Goal: Task Accomplishment & Management: Complete application form

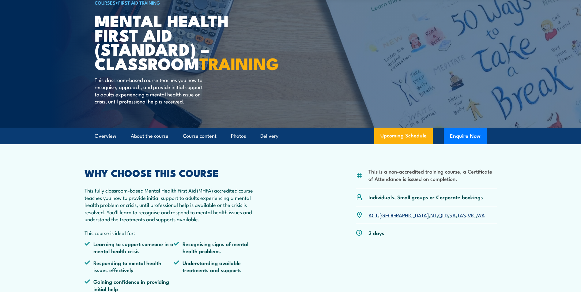
scroll to position [61, 0]
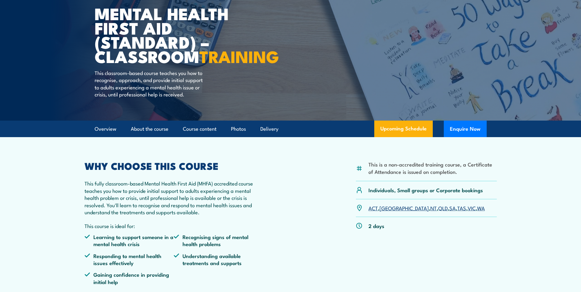
click at [438, 212] on link "QLD" at bounding box center [442, 207] width 9 height 7
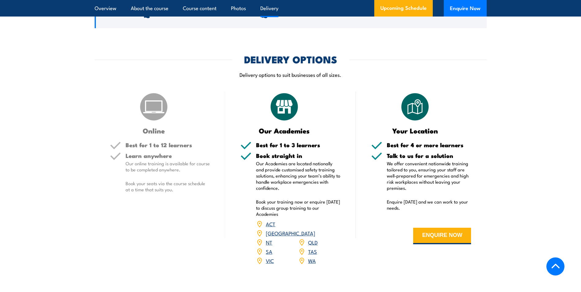
scroll to position [798, 0]
click at [443, 245] on button "ENQUIRE NOW" at bounding box center [442, 236] width 58 height 17
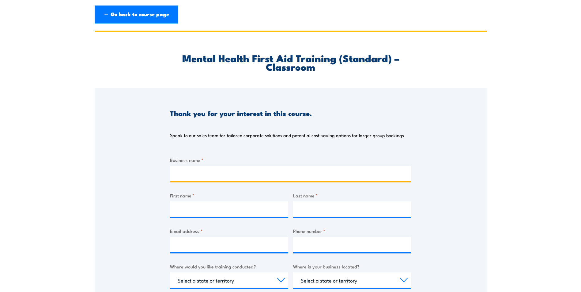
click at [314, 177] on input "Business name *" at bounding box center [290, 173] width 241 height 15
type input "Training and Safety Solutions"
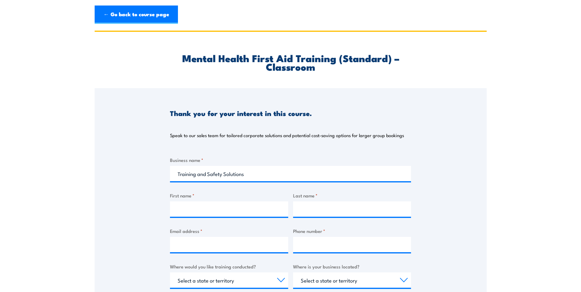
type input "lauren"
type input "[EMAIL_ADDRESS][DOMAIN_NAME]"
type input "0728090818"
click at [195, 212] on input "lauren" at bounding box center [229, 209] width 118 height 15
type input "Lauren"
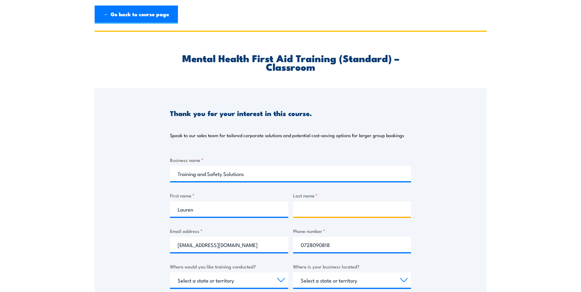
click at [326, 205] on input "Last name *" at bounding box center [352, 209] width 118 height 15
type input "Weston"
click at [325, 195] on label "Last name *" at bounding box center [352, 195] width 118 height 7
click at [325, 202] on input "Weston" at bounding box center [352, 209] width 118 height 15
click at [182, 277] on select "Select a state or territory Nationally - multiple locations [GEOGRAPHIC_DATA] […" at bounding box center [229, 280] width 118 height 15
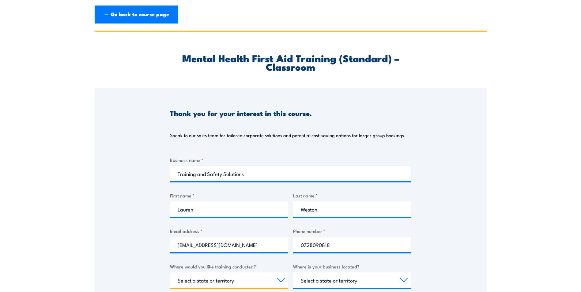
select select "QLD"
click at [170, 273] on select "Select a state or territory Nationally - multiple locations [GEOGRAPHIC_DATA] […" at bounding box center [229, 280] width 118 height 15
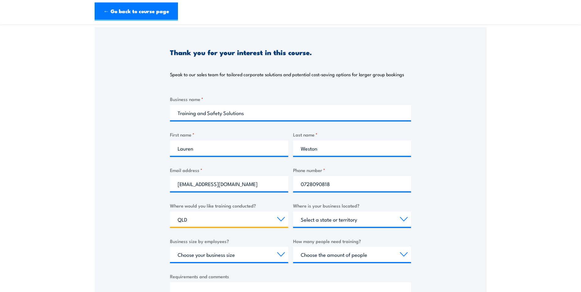
scroll to position [61, 0]
click at [304, 214] on select "Select a state or territory [GEOGRAPHIC_DATA] [GEOGRAPHIC_DATA] [GEOGRAPHIC_DAT…" at bounding box center [352, 218] width 118 height 15
select select "QLD"
click at [293, 211] on select "Select a state or territory [GEOGRAPHIC_DATA] [GEOGRAPHIC_DATA] [GEOGRAPHIC_DAT…" at bounding box center [352, 218] width 118 height 15
click at [194, 246] on div "Business size by employees? Choose your business size 1 to 19 20 to 199 200+" at bounding box center [229, 249] width 118 height 25
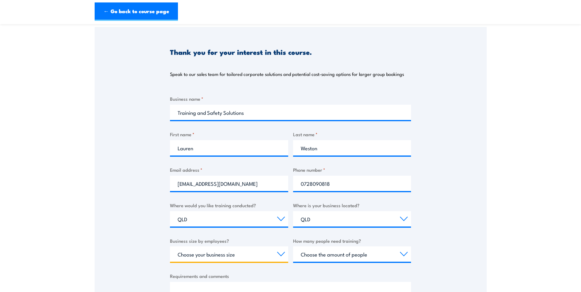
click at [194, 247] on select "Choose your business size 1 to 19 20 to 199 200+" at bounding box center [229, 254] width 118 height 15
select select "200+"
click at [170, 247] on select "Choose your business size 1 to 19 20 to 199 200+" at bounding box center [229, 254] width 118 height 15
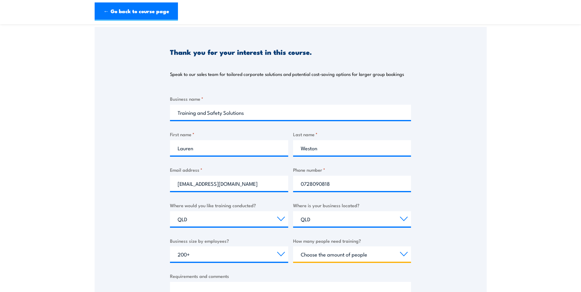
click at [334, 253] on select "Choose the amount of people 1 to 4 5 to 19 20+" at bounding box center [352, 254] width 118 height 15
select select "20+"
click at [293, 247] on select "Choose the amount of people 1 to 4 5 to 19 20+" at bounding box center [352, 254] width 118 height 15
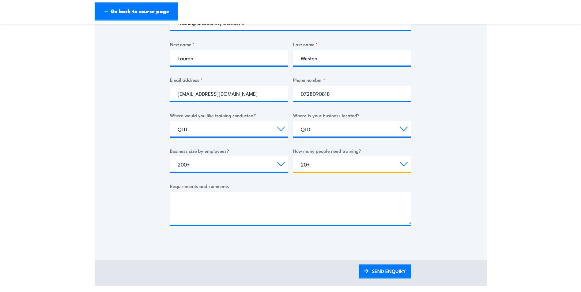
scroll to position [153, 0]
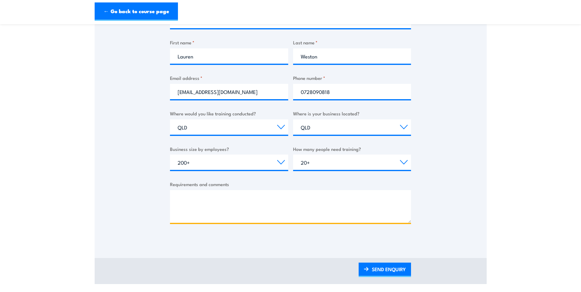
click at [216, 202] on textarea "Requirements and comments" at bounding box center [290, 206] width 241 height 33
click at [215, 214] on textarea "Hi, we have a group of students commencing their initial training course for de…" at bounding box center [290, 206] width 241 height 33
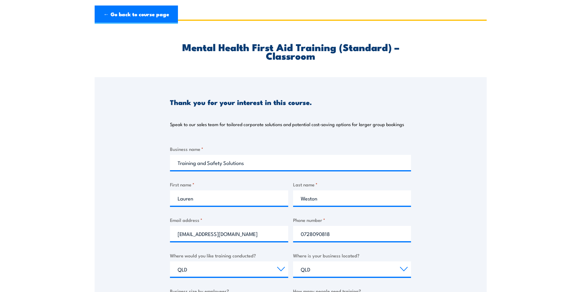
scroll to position [0, 0]
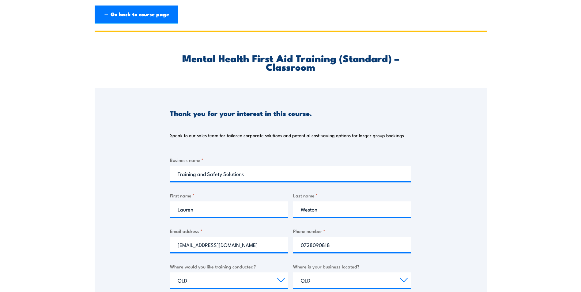
type textarea "Hi, we have a group of students commencing their initial training course for de…"
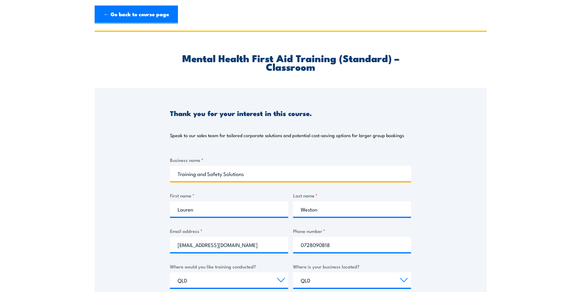
click at [178, 175] on input "Training and Safety Solutions" at bounding box center [290, 173] width 241 height 15
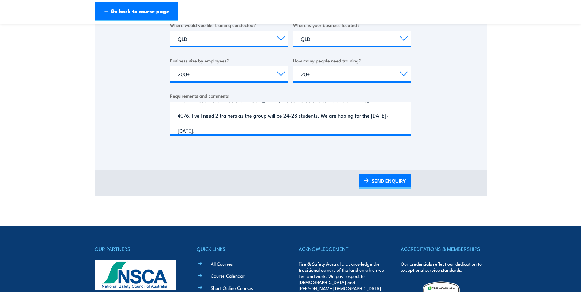
scroll to position [245, 0]
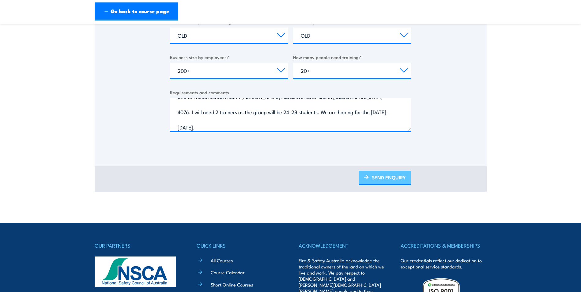
type input "MTC Training and Safety Solutions"
click at [371, 177] on link "SEND ENQUIRY" at bounding box center [385, 178] width 52 height 14
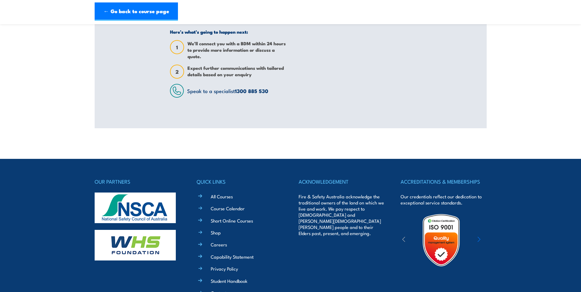
scroll to position [11, 0]
